Goal: Transaction & Acquisition: Purchase product/service

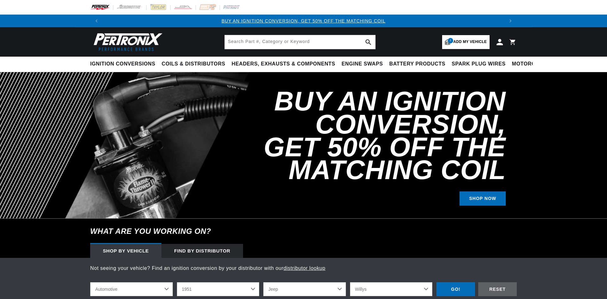
select select "1951"
select select "Jeep"
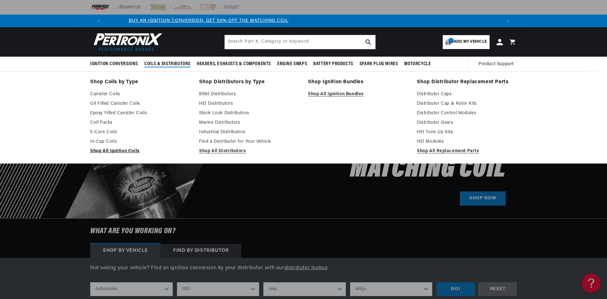
click at [121, 150] on link "Shop All Ignition Coils" at bounding box center [140, 152] width 100 height 8
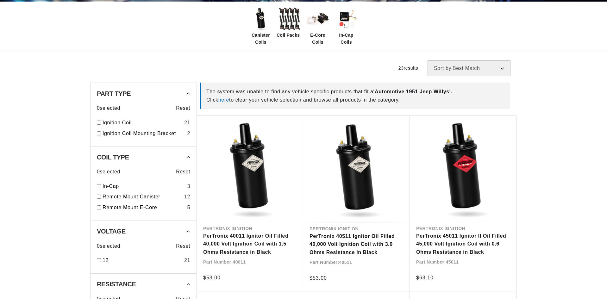
scroll to position [158, 0]
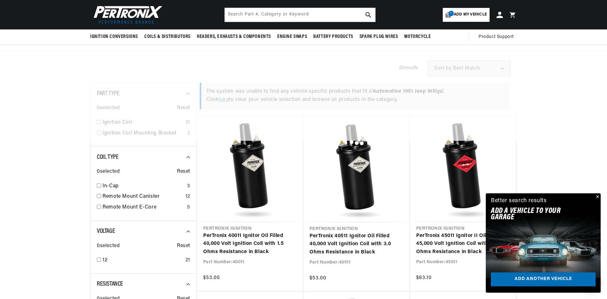
scroll to position [19, 0]
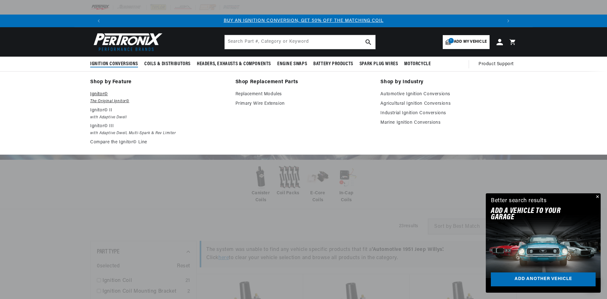
click at [99, 96] on p "Ignitor©" at bounding box center [158, 95] width 136 height 8
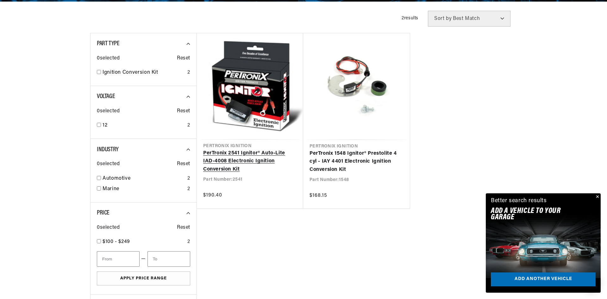
scroll to position [0, 396]
click at [256, 166] on link "PerTronix 2541 Ignitor® Auto-Lite IAD-4008 Electronic Ignition Conversion Kit" at bounding box center [250, 161] width 94 height 24
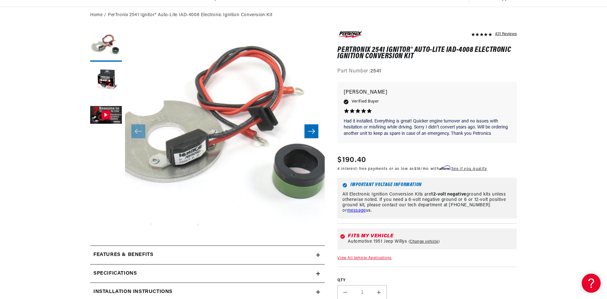
scroll to position [0, 396]
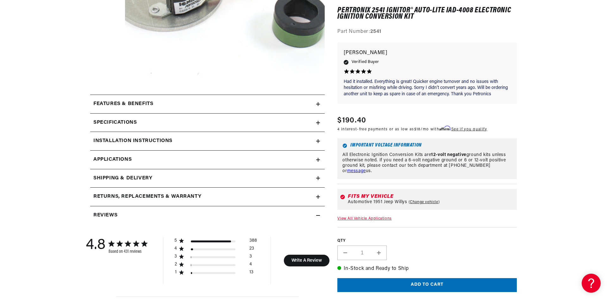
scroll to position [222, 0]
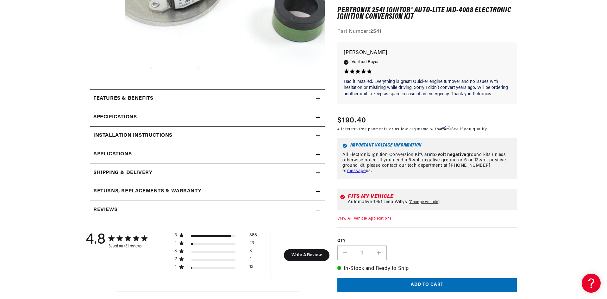
click at [132, 112] on summary "Specifications" at bounding box center [207, 117] width 235 height 18
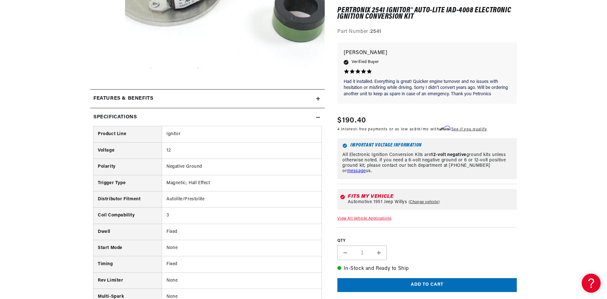
click at [133, 113] on h2 "Specifications" at bounding box center [114, 117] width 43 height 8
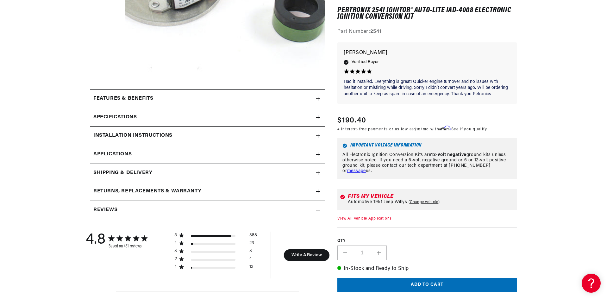
click at [143, 133] on h2 "Installation instructions" at bounding box center [132, 136] width 79 height 8
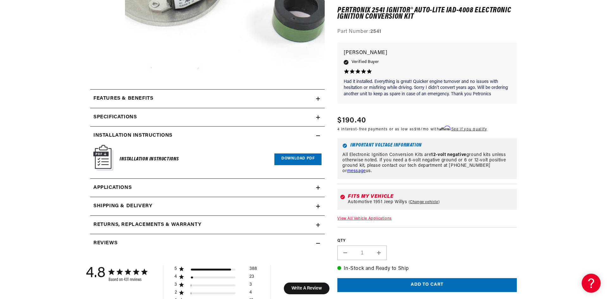
click at [143, 133] on h2 "Installation instructions" at bounding box center [132, 136] width 79 height 8
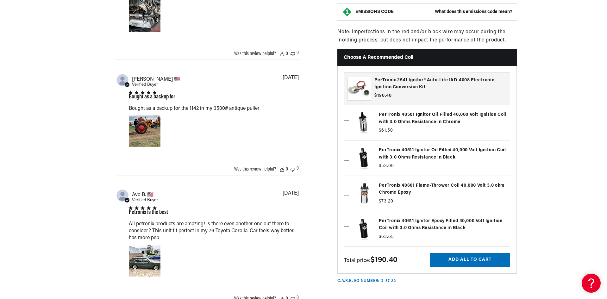
scroll to position [0, 396]
click at [429, 148] on label at bounding box center [427, 158] width 166 height 32
click at [349, 148] on input "checkbox" at bounding box center [346, 147] width 5 height 5
checkbox input "true"
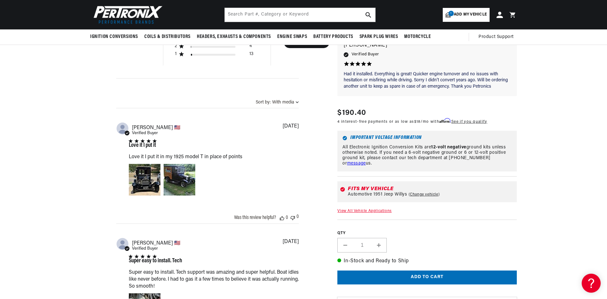
scroll to position [175, 0]
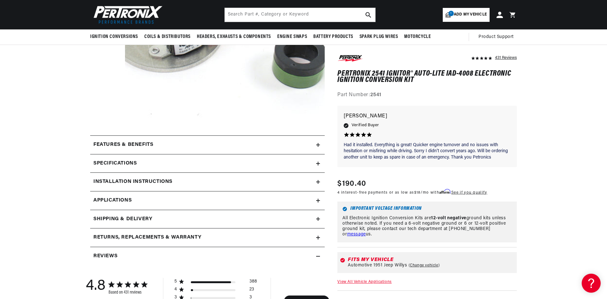
drag, startPoint x: 81, startPoint y: 169, endPoint x: 89, endPoint y: 92, distance: 77.3
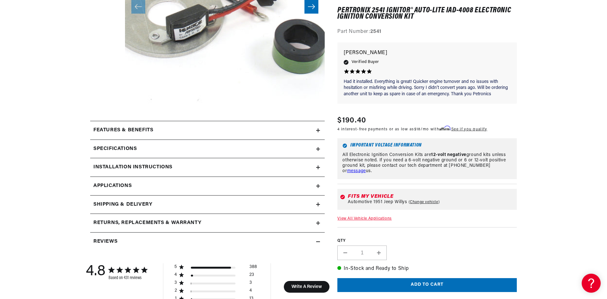
scroll to position [0, 396]
click at [139, 129] on h2 "Features & Benefits" at bounding box center [123, 130] width 60 height 8
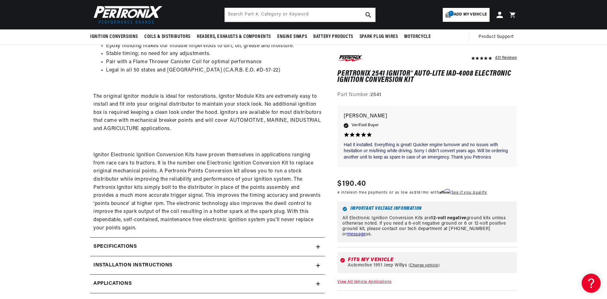
scroll to position [222, 0]
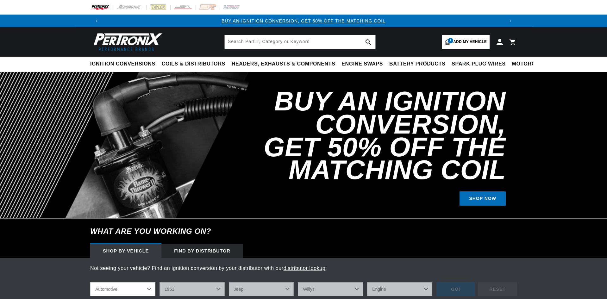
select select "1951"
select select "Jeep"
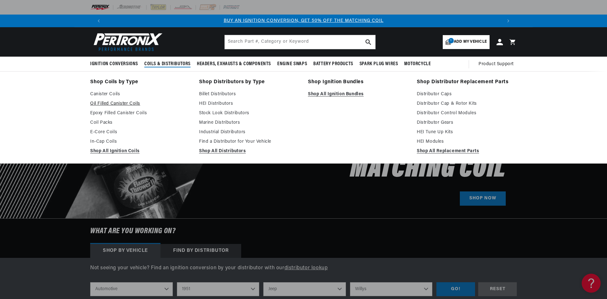
click at [107, 100] on link "Oil Filled Canister Coils" at bounding box center [140, 104] width 100 height 8
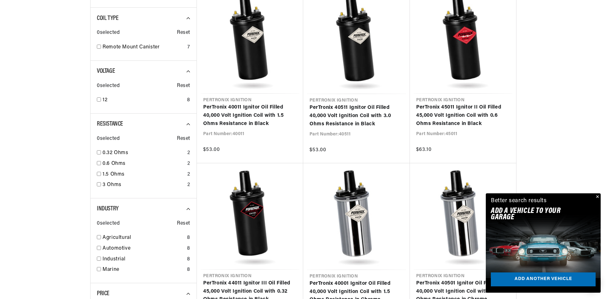
scroll to position [317, 0]
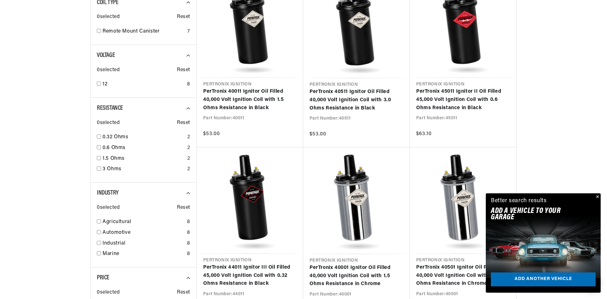
click at [598, 197] on button "Close" at bounding box center [597, 197] width 8 height 8
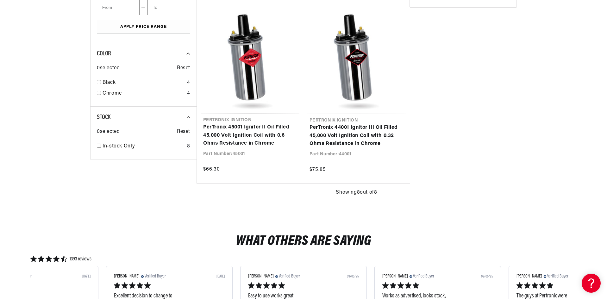
scroll to position [0, 392]
